Goal: Transaction & Acquisition: Subscribe to service/newsletter

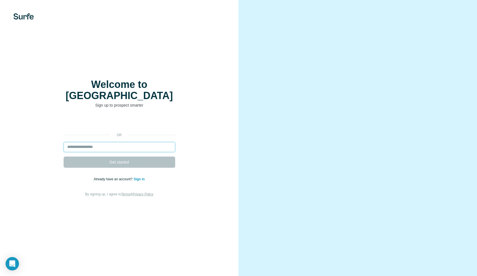
click at [105, 142] on input "email" at bounding box center [120, 147] width 112 height 10
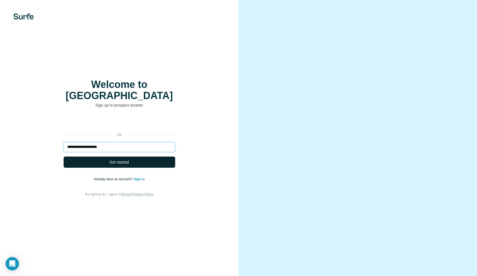
type input "**********"
click at [127, 159] on span "Get started" at bounding box center [119, 162] width 19 height 6
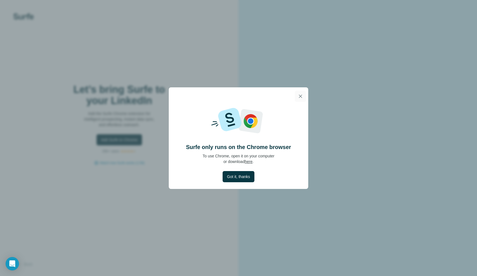
click at [298, 97] on icon "button" at bounding box center [301, 96] width 6 height 6
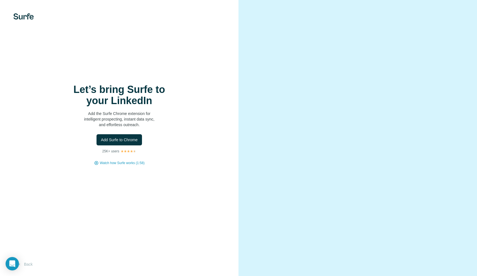
click at [21, 14] on img at bounding box center [23, 16] width 20 height 6
click at [22, 17] on img at bounding box center [23, 16] width 20 height 6
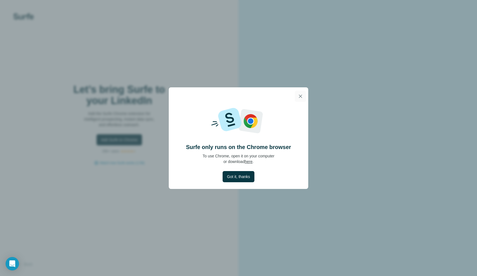
click at [303, 94] on button "button" at bounding box center [300, 96] width 11 height 11
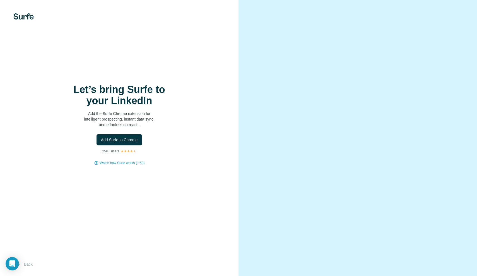
click at [27, 18] on img at bounding box center [23, 16] width 20 height 6
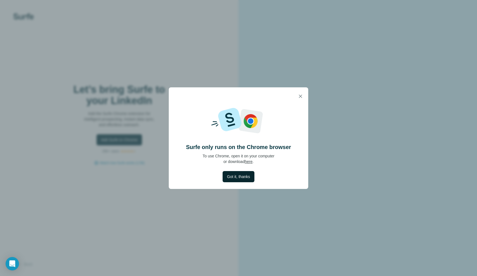
click at [239, 174] on span "Got it, thanks" at bounding box center [238, 177] width 23 height 6
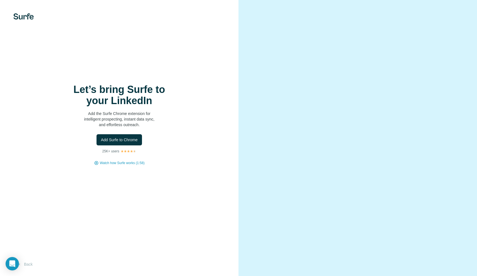
click at [27, 16] on img at bounding box center [23, 16] width 20 height 6
